Goal: Information Seeking & Learning: Check status

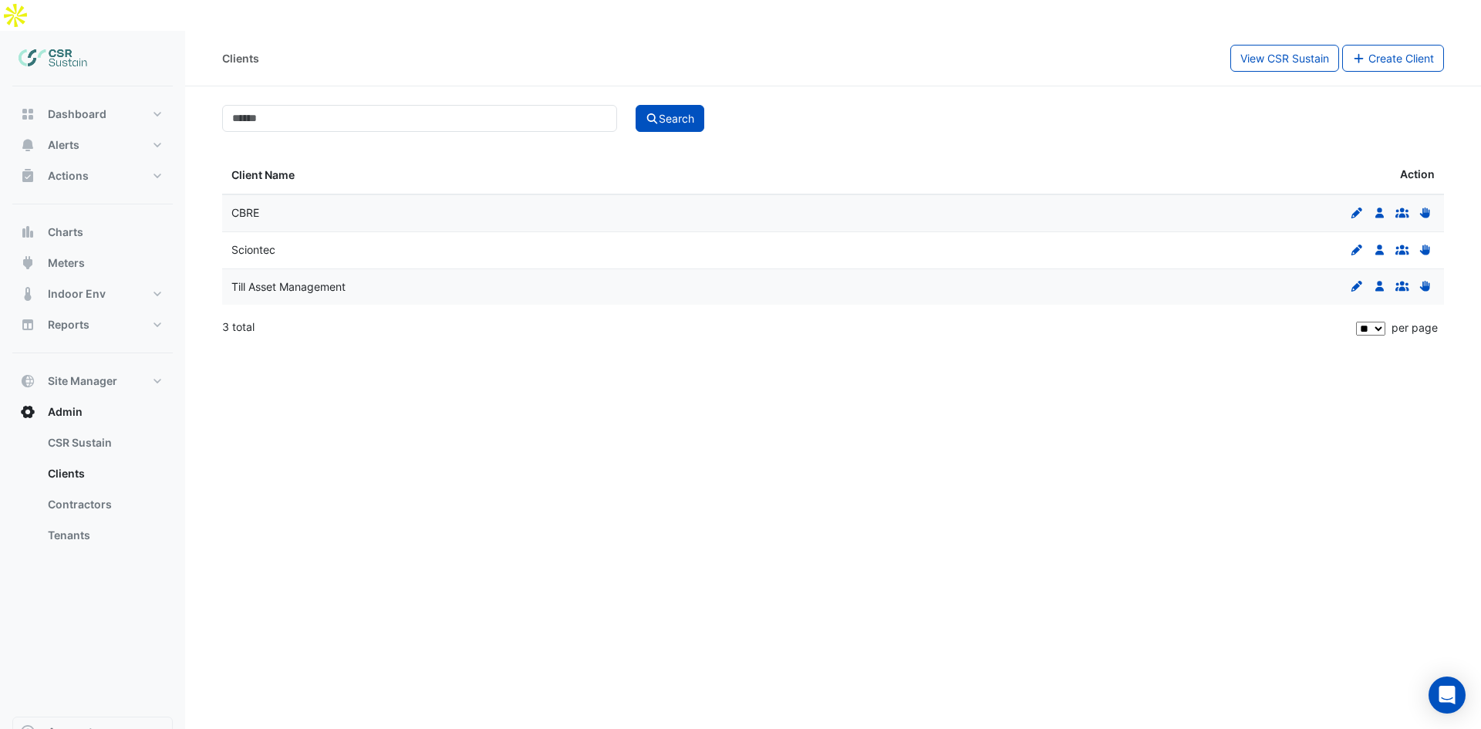
select select "**"
click at [107, 130] on button "Alerts" at bounding box center [92, 145] width 160 height 31
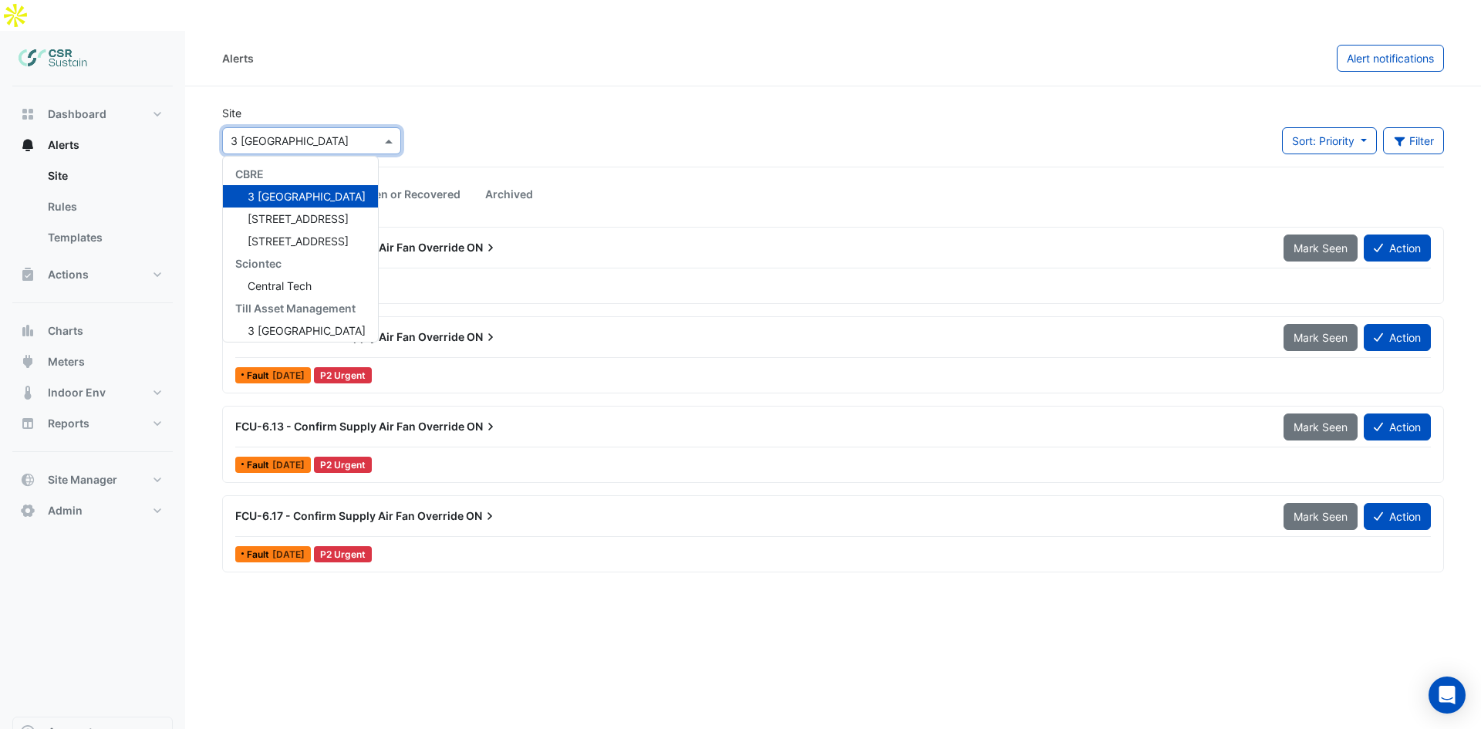
click at [347, 133] on input "text" at bounding box center [296, 141] width 131 height 16
click at [295, 212] on span "[STREET_ADDRESS]" at bounding box center [298, 218] width 101 height 13
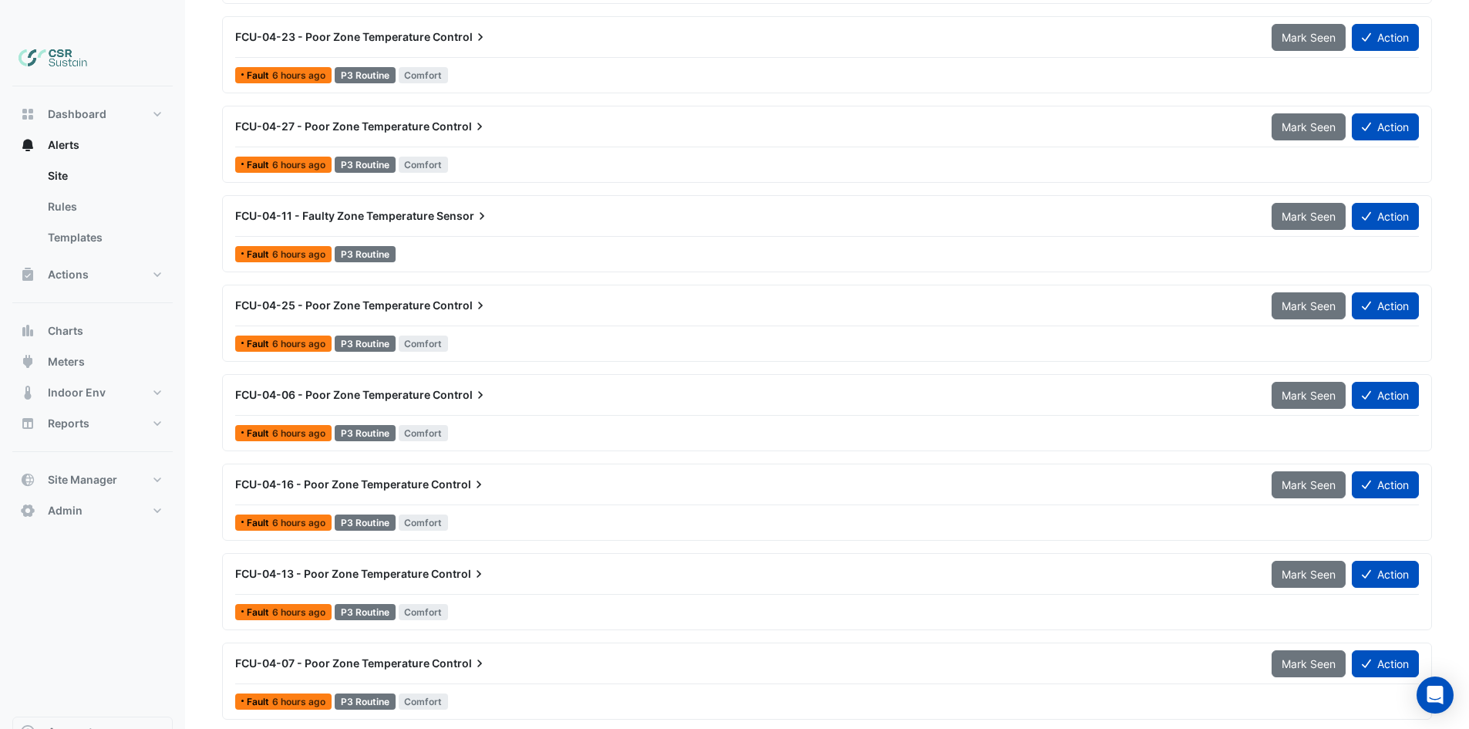
scroll to position [2524, 0]
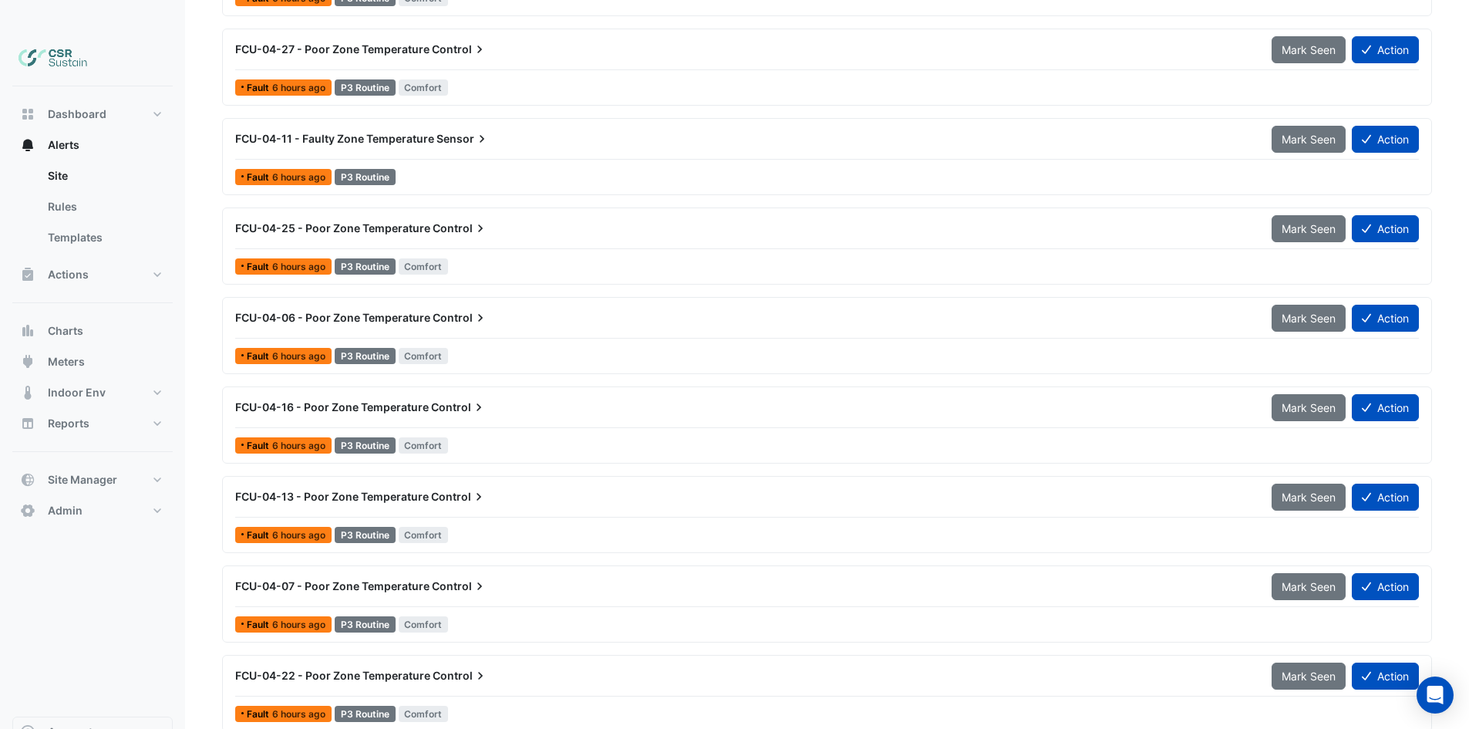
drag, startPoint x: 447, startPoint y: 413, endPoint x: 483, endPoint y: 589, distance: 180.1
click at [396, 400] on span "FCU-04-16 - Poor Zone Temperature" at bounding box center [332, 406] width 194 height 13
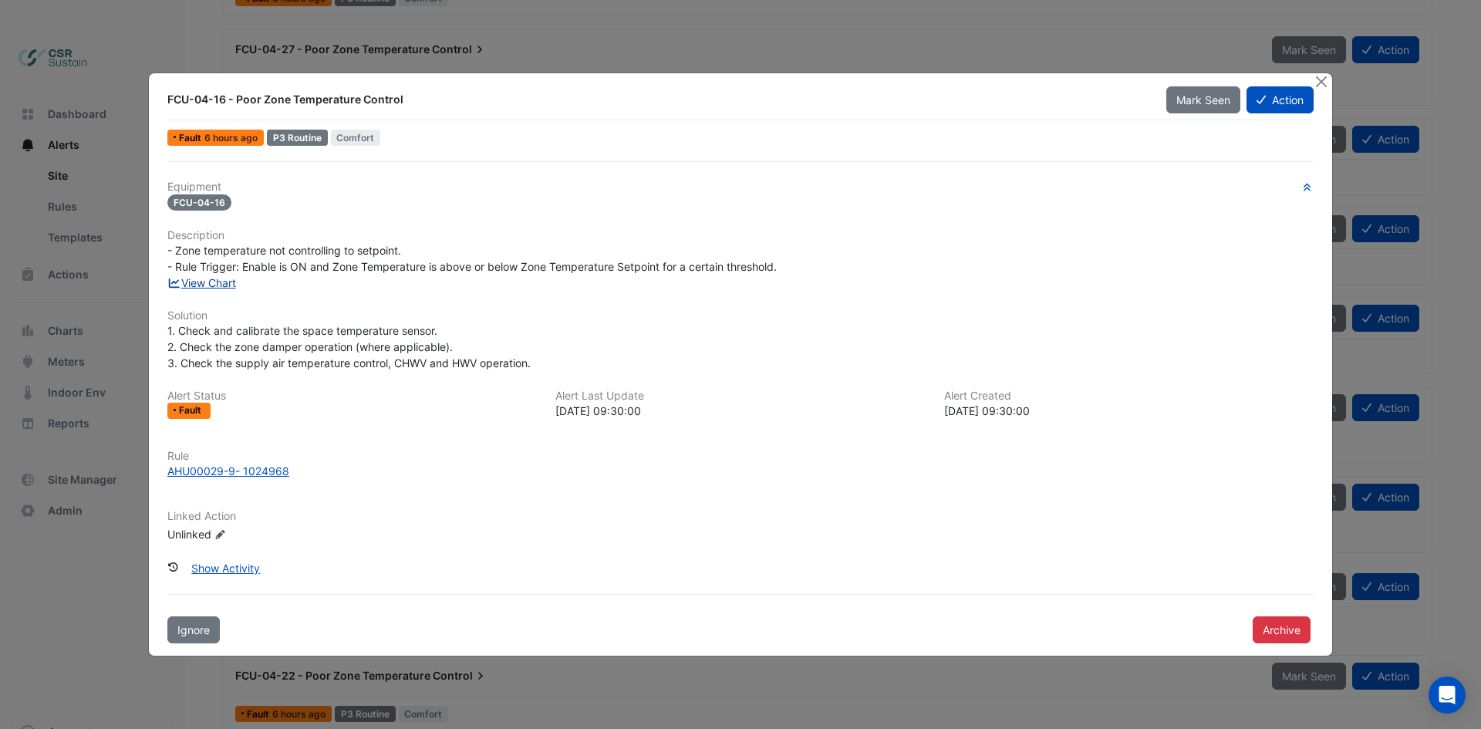
click at [221, 279] on link "View Chart" at bounding box center [201, 282] width 69 height 13
click at [1322, 79] on button "Close" at bounding box center [1321, 81] width 16 height 16
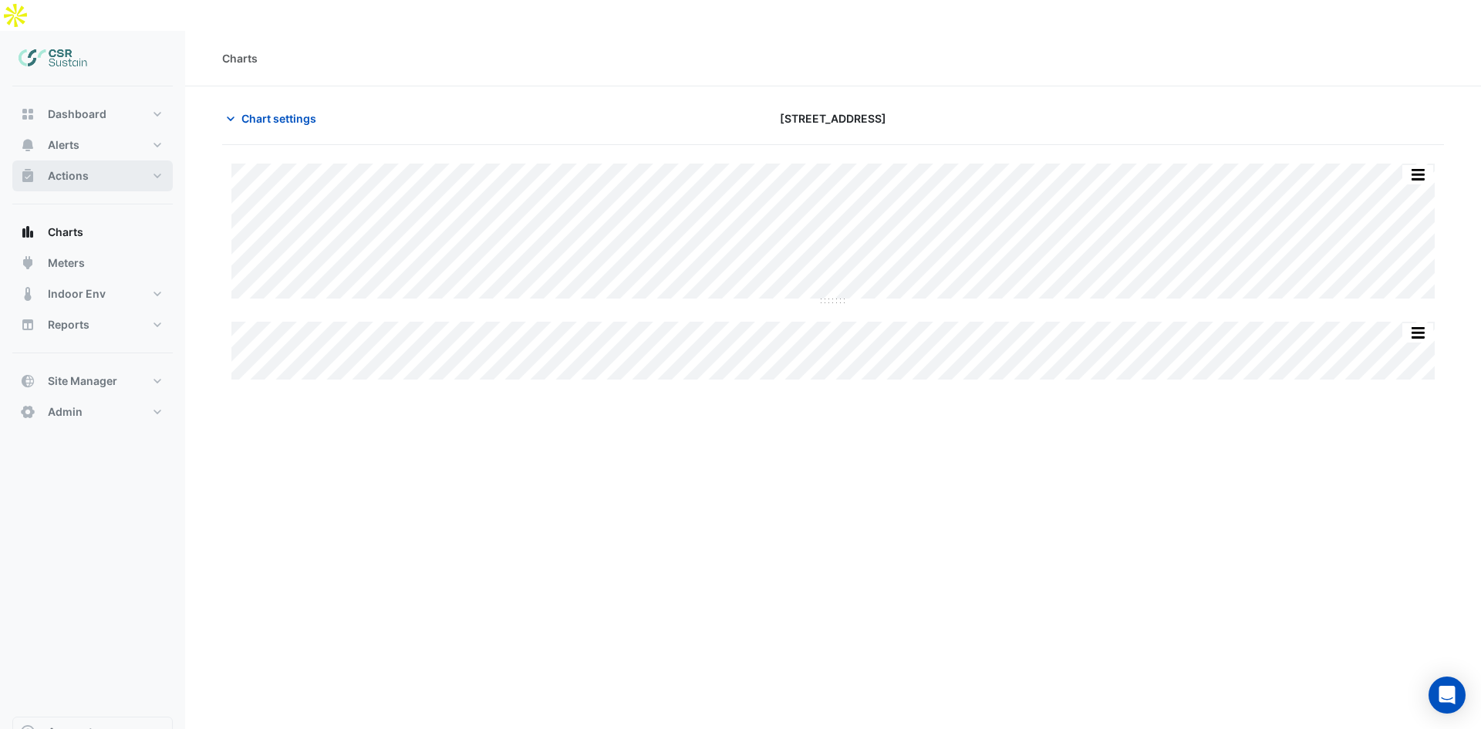
click at [106, 160] on button "Actions" at bounding box center [92, 175] width 160 height 31
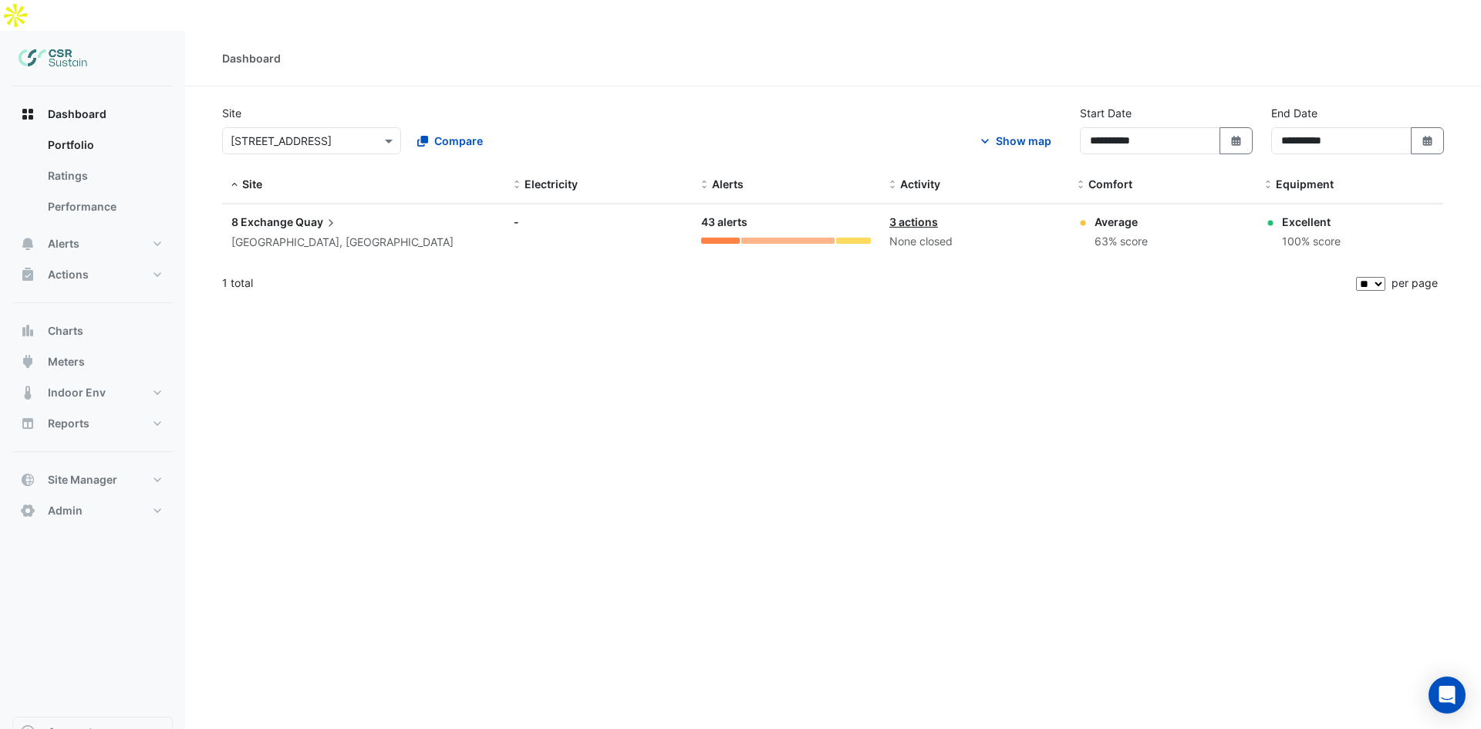
select select "**"
